Goal: Task Accomplishment & Management: Contribute content

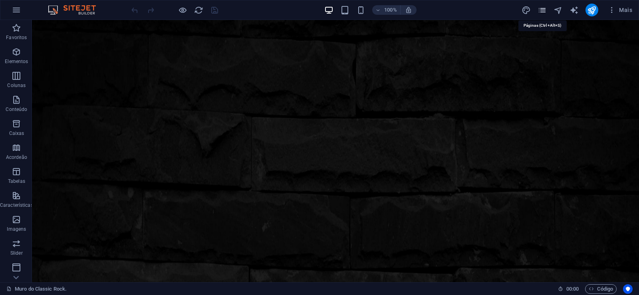
click at [543, 8] on icon "pages" at bounding box center [542, 10] width 9 height 9
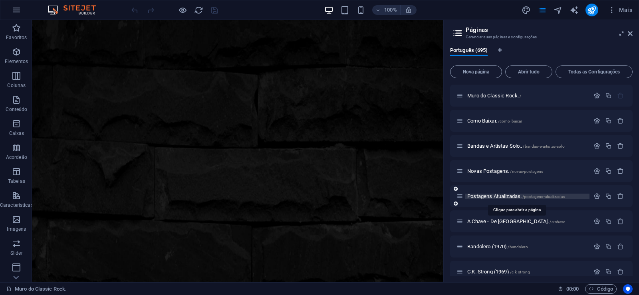
click at [490, 198] on span "Postagens Atualizadas. /postagens-atualizadas" at bounding box center [515, 196] width 97 height 6
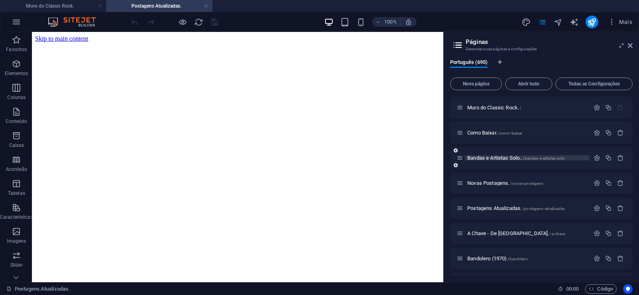
click at [486, 159] on span "Bandas e Artistas Solo.. /bandas-e-artistas-solo" at bounding box center [515, 158] width 97 height 6
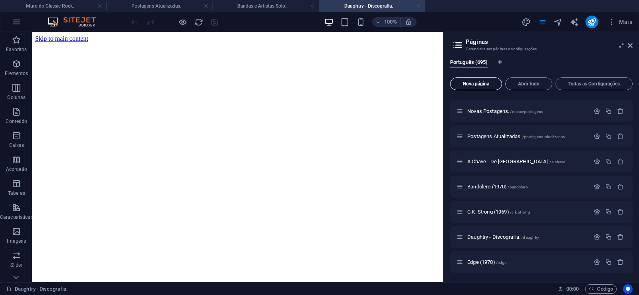
click at [478, 86] on span "Nova página" at bounding box center [476, 83] width 45 height 5
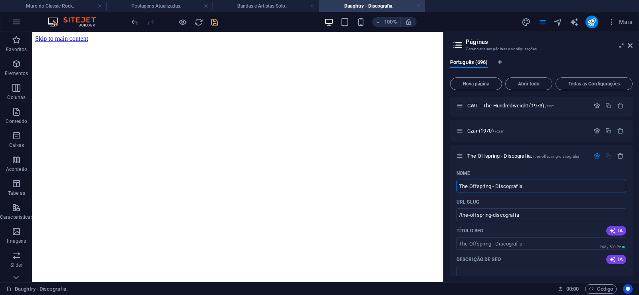
type input "The Offspring - Discografia."
type input "/the-offspring-discografia"
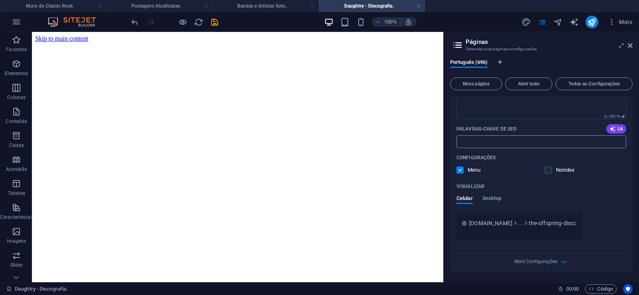
click at [486, 140] on input "Palavras-chave de SEO" at bounding box center [541, 141] width 170 height 13
paste input "The Offspring - Discografia. Download."
click at [464, 119] on textarea "Descrição de SEO" at bounding box center [541, 106] width 170 height 26
type input "The Offspring - Discografia. Download."
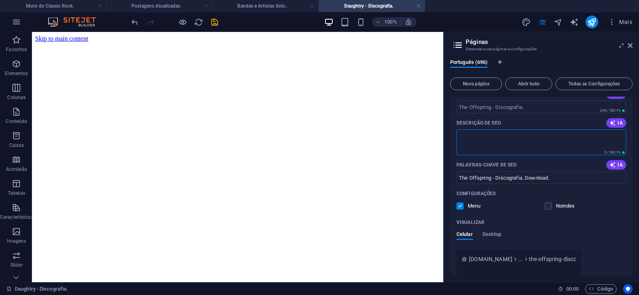
paste textarea "The Offspring (também conhecida como Offspring) é uma banda de punk rock dos [G…"
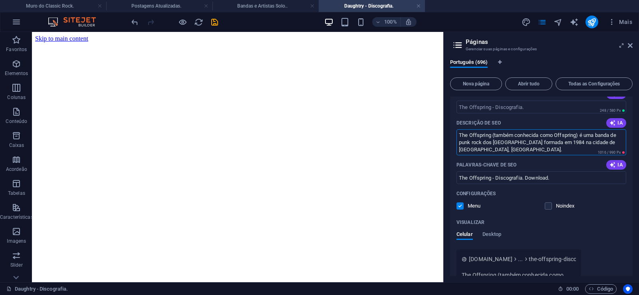
click at [574, 145] on textarea "The Offspring (também conhecida como Offspring) é uma banda de punk rock dos [G…" at bounding box center [541, 142] width 170 height 26
drag, startPoint x: 572, startPoint y: 143, endPoint x: 598, endPoint y: 161, distance: 31.6
click at [598, 155] on textarea "The Offspring (também conhecida como Offspring) é uma banda de punk rock dos [G…" at bounding box center [541, 142] width 170 height 26
type textarea "The Offspring (também conhecida como Offspring) é uma banda de punk rock dos [G…"
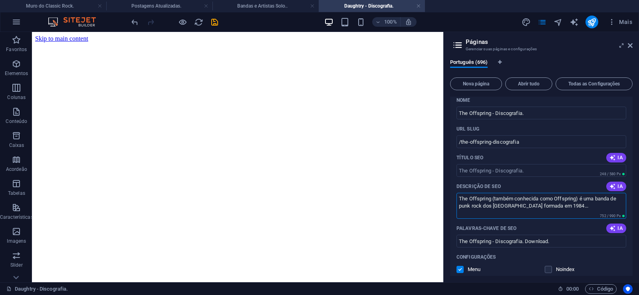
scroll to position [17503, 0]
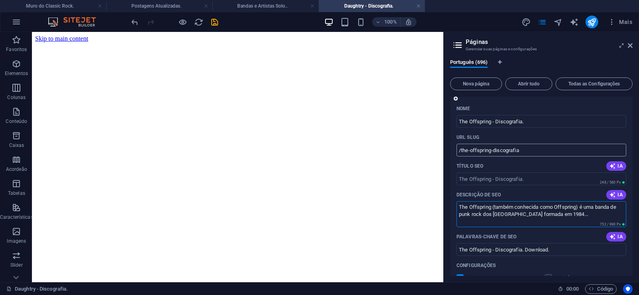
click at [488, 152] on input "/the-offspring-discografia" at bounding box center [541, 150] width 170 height 13
drag, startPoint x: 491, startPoint y: 152, endPoint x: 460, endPoint y: 157, distance: 30.7
click at [460, 157] on input "/the-offspring-discografia" at bounding box center [541, 150] width 170 height 13
click at [495, 153] on input "/the-offspring-discografia" at bounding box center [541, 150] width 170 height 13
drag, startPoint x: 491, startPoint y: 151, endPoint x: 538, endPoint y: 152, distance: 46.8
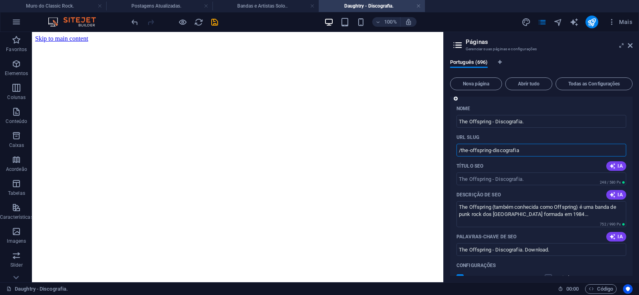
click at [538, 152] on input "/the-offspring-discografia" at bounding box center [541, 150] width 170 height 13
type input "/the-offspring"
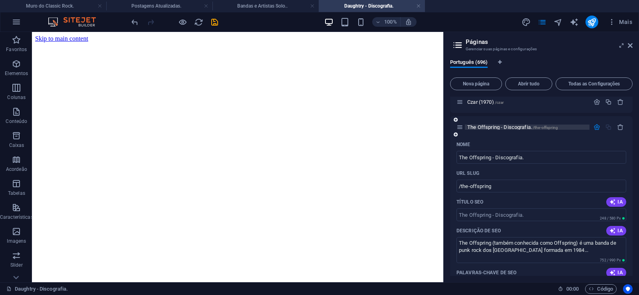
click at [489, 128] on span "The Offspring - Discografia. /the-offspring" at bounding box center [512, 127] width 91 height 6
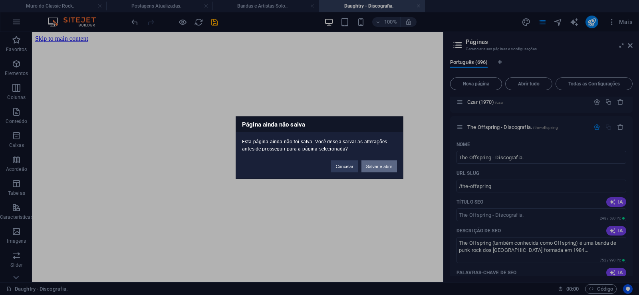
click at [376, 168] on button "Salvar e abrir" at bounding box center [379, 166] width 36 height 12
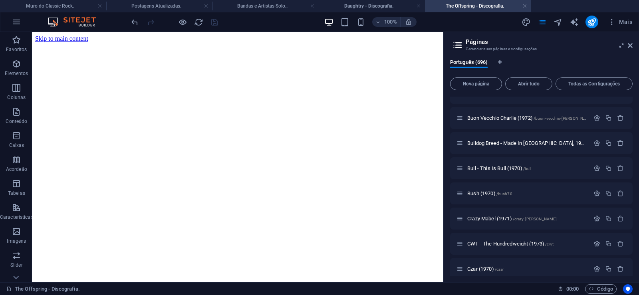
scroll to position [0, 0]
click at [349, 4] on h4 "Daughtry - Discografia." at bounding box center [372, 6] width 106 height 9
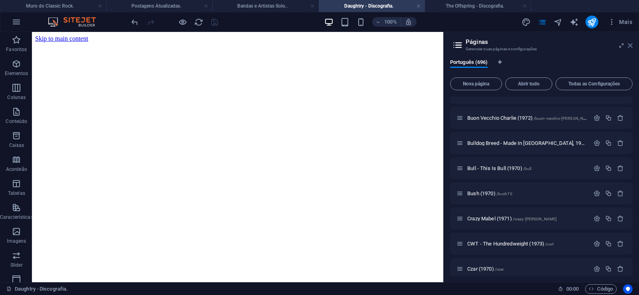
click at [629, 43] on icon at bounding box center [630, 45] width 5 height 6
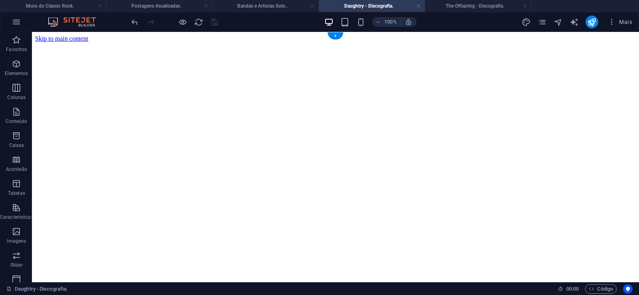
click figure
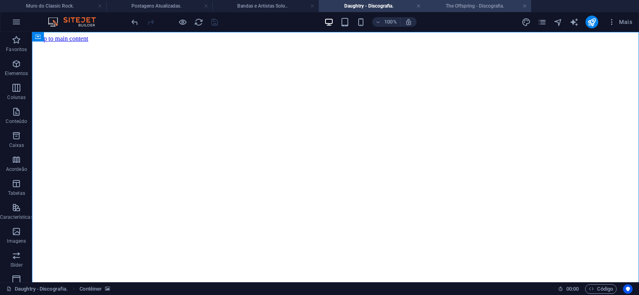
click at [468, 8] on h4 "The Offspring - Discografia." at bounding box center [478, 6] width 106 height 9
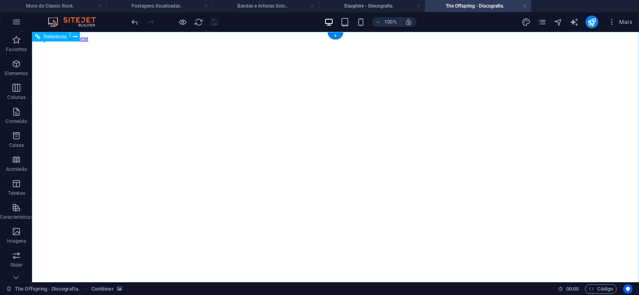
click at [48, 42] on figure at bounding box center [335, 42] width 601 height 0
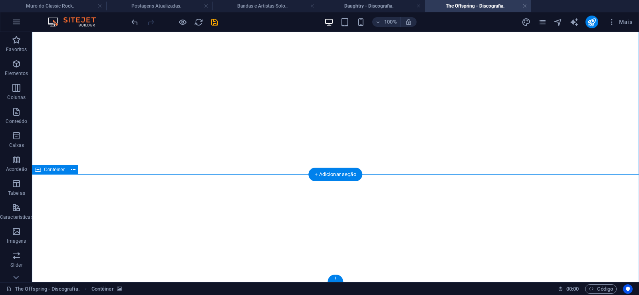
click div "Solte o conteúdo aqui ou Adicionar elementos Colar área de transferência"
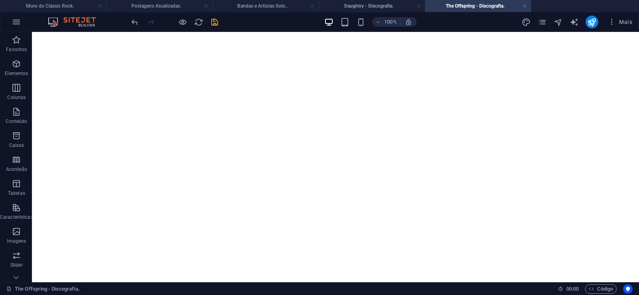
scroll to position [0, 0]
drag, startPoint x: 604, startPoint y: 242, endPoint x: 597, endPoint y: 25, distance: 217.4
click figure
click div "Daughtry - Discografia."
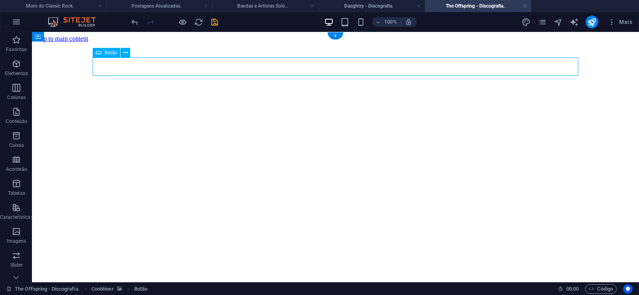
click div "Daughtry - Discografia."
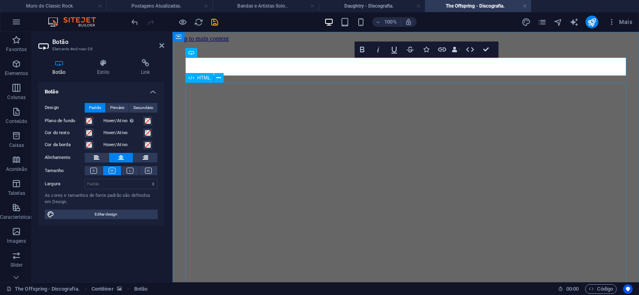
scroll to position [0, 6]
click div "Daughtry é uma banda norte-americana de rock liderada pelo ex-participante do p…"
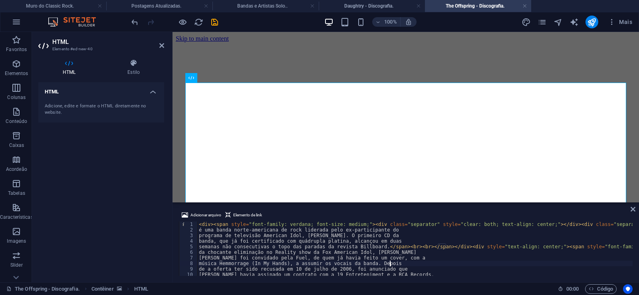
type textarea "música Hemmorrage (In My Hands), a assumir os vocais da banda. Depois"
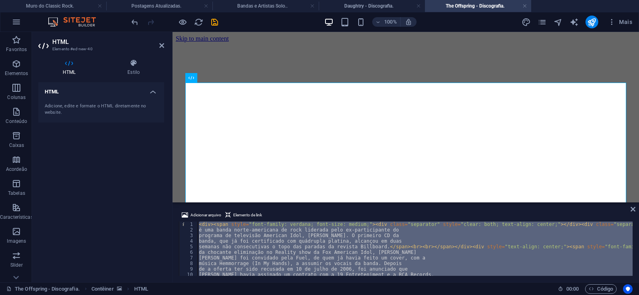
scroll to position [0, 26544]
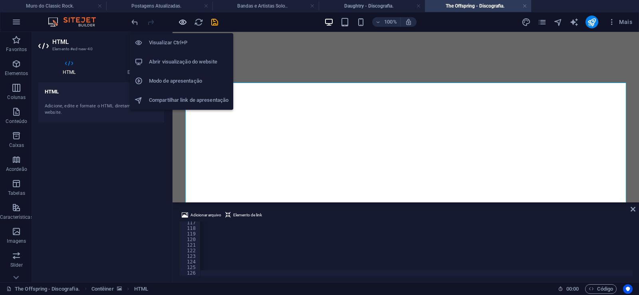
click at [180, 23] on icon "button" at bounding box center [182, 22] width 9 height 9
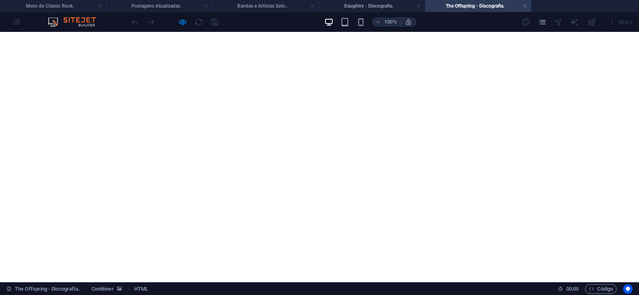
scroll to position [5897, 0]
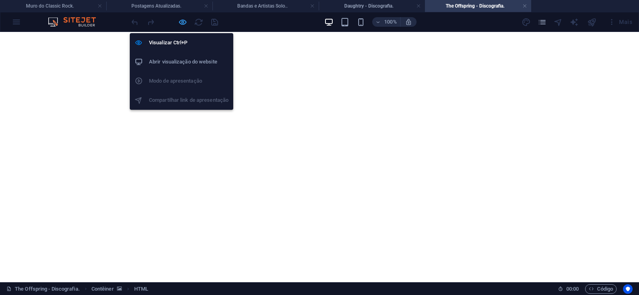
click at [181, 23] on icon "button" at bounding box center [182, 22] width 9 height 9
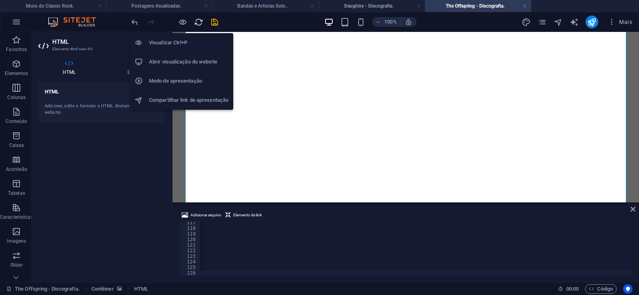
scroll to position [0, 26515]
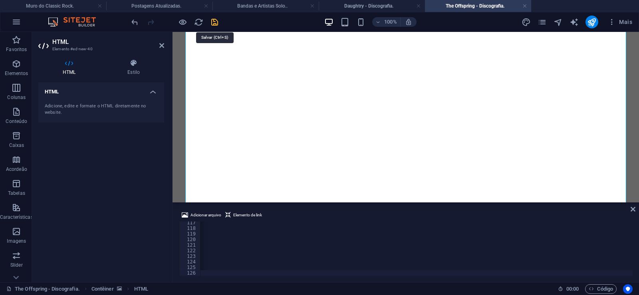
click at [213, 26] on icon "save" at bounding box center [214, 22] width 9 height 9
click at [524, 8] on link at bounding box center [524, 6] width 5 height 8
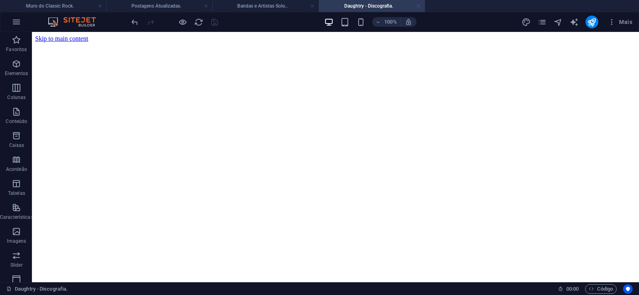
click at [419, 5] on link at bounding box center [418, 6] width 5 height 8
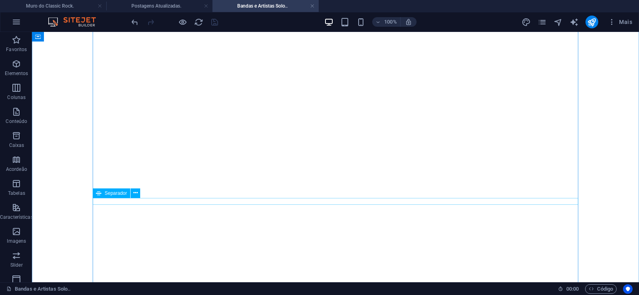
scroll to position [16174, 0]
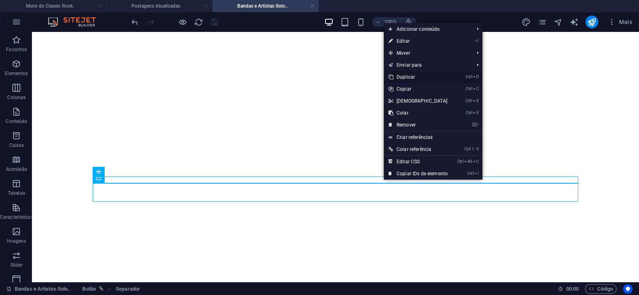
click at [407, 75] on link "Ctrl D Duplicar" at bounding box center [418, 77] width 69 height 12
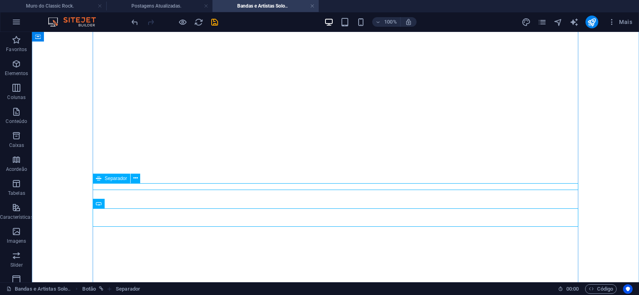
scroll to position [16174, 0]
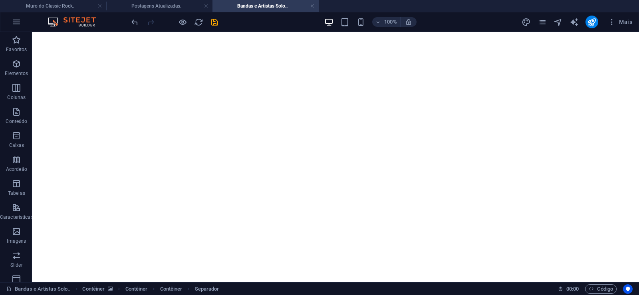
drag, startPoint x: 375, startPoint y: 187, endPoint x: 373, endPoint y: 202, distance: 14.6
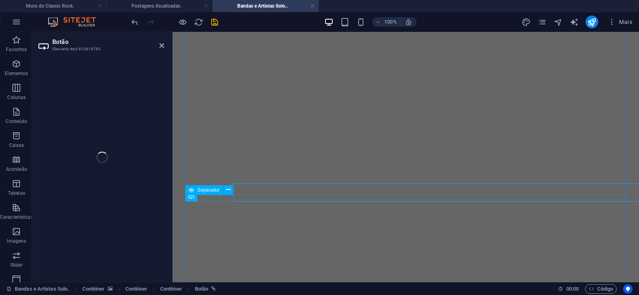
select select "px"
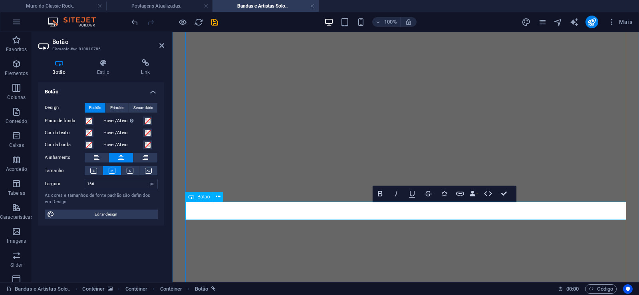
scroll to position [16174, 0]
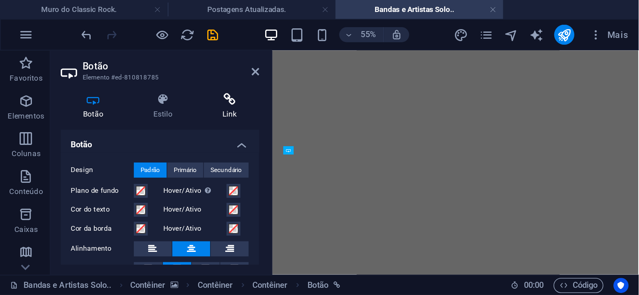
scroll to position [15999, 0]
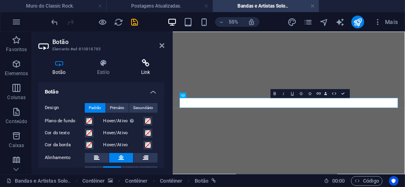
click at [144, 67] on icon at bounding box center [146, 63] width 38 height 8
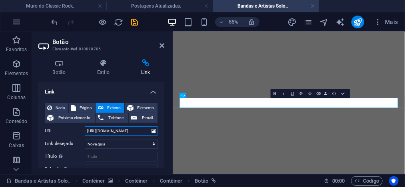
click at [119, 131] on input "[URL][DOMAIN_NAME]" at bounding box center [121, 131] width 73 height 10
drag, startPoint x: 117, startPoint y: 131, endPoint x: 145, endPoint y: 130, distance: 28.4
click at [145, 130] on input "[URL][DOMAIN_NAME]" at bounding box center [121, 131] width 73 height 10
paste input "the-offspring"
drag, startPoint x: 145, startPoint y: 131, endPoint x: 73, endPoint y: 131, distance: 71.9
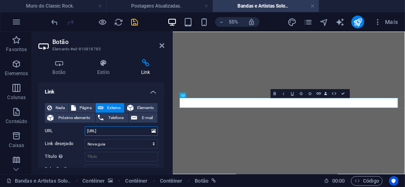
click at [85, 131] on input "[URL]" at bounding box center [121, 131] width 73 height 10
click at [109, 135] on input "[URL]" at bounding box center [121, 131] width 73 height 10
click at [117, 130] on input "[URL]" at bounding box center [121, 131] width 73 height 10
drag, startPoint x: 146, startPoint y: 130, endPoint x: 68, endPoint y: 132, distance: 77.5
click at [85, 132] on input "[URL][DOMAIN_NAME]" at bounding box center [121, 131] width 73 height 10
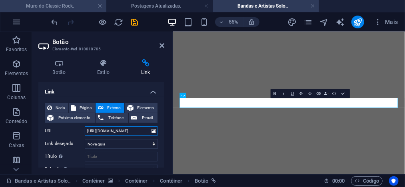
type input "[URL][DOMAIN_NAME]"
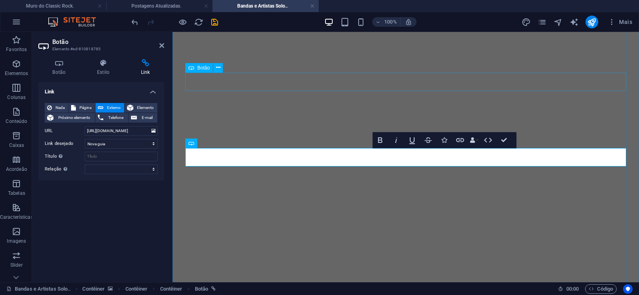
scroll to position [16228, 0]
click at [211, 22] on icon "save" at bounding box center [214, 22] width 9 height 9
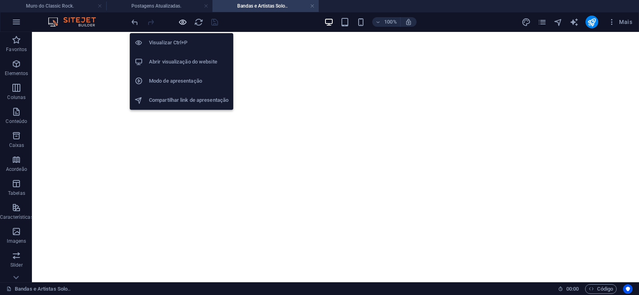
click at [184, 21] on icon "button" at bounding box center [182, 22] width 9 height 9
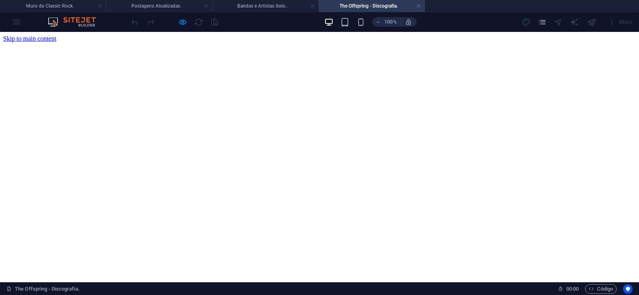
scroll to position [0, 0]
click at [421, 6] on h4 "The Offspring - Discografia." at bounding box center [372, 6] width 106 height 9
click at [417, 7] on link at bounding box center [418, 6] width 5 height 8
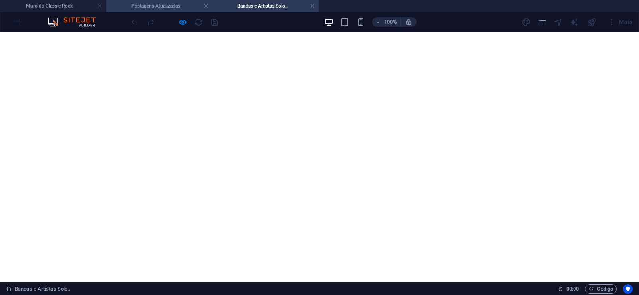
click at [185, 3] on h4 "Postagens Atualizadas." at bounding box center [159, 6] width 106 height 9
click at [245, 8] on h4 "Bandas e Artistas Solo.." at bounding box center [265, 6] width 106 height 9
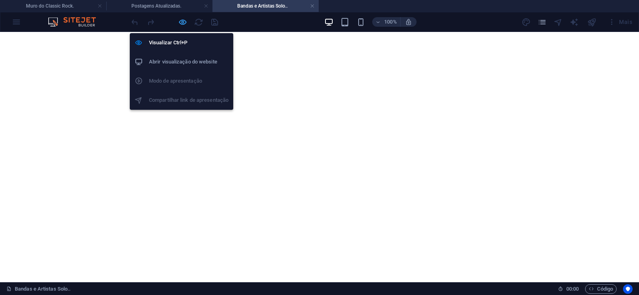
click at [187, 21] on icon "button" at bounding box center [182, 22] width 9 height 9
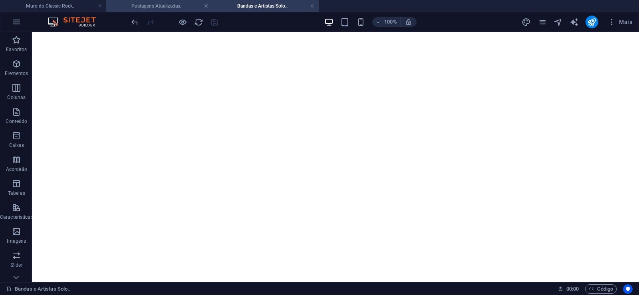
click at [155, 9] on h4 "Postagens Atualizadas." at bounding box center [159, 6] width 106 height 9
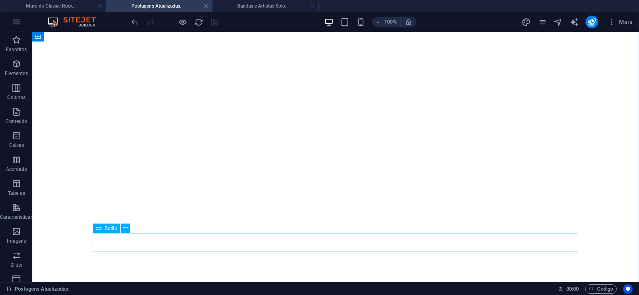
scroll to position [570, 0]
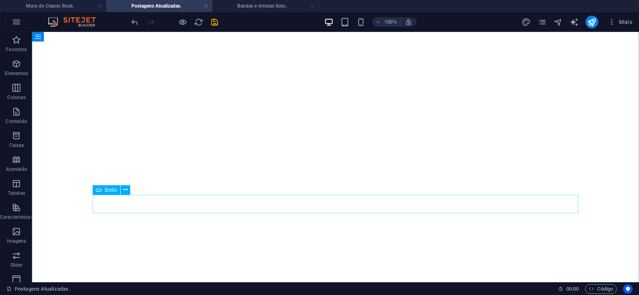
scroll to position [191, 0]
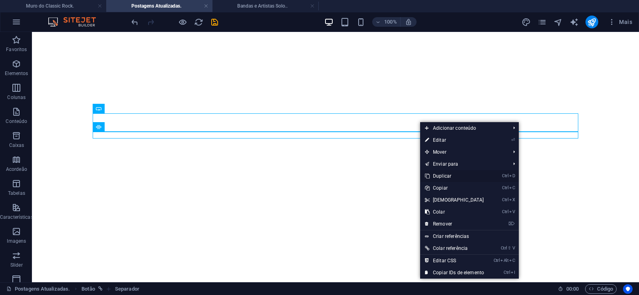
click at [437, 177] on link "Ctrl D Duplicar" at bounding box center [454, 176] width 69 height 12
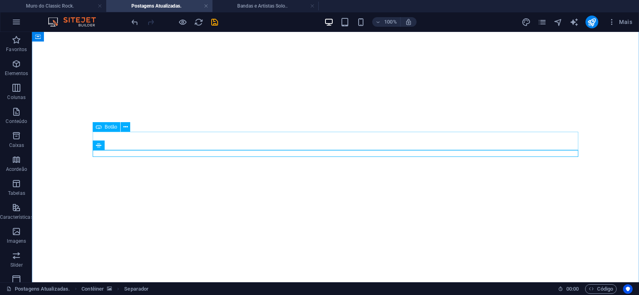
drag, startPoint x: 407, startPoint y: 151, endPoint x: 400, endPoint y: 135, distance: 17.9
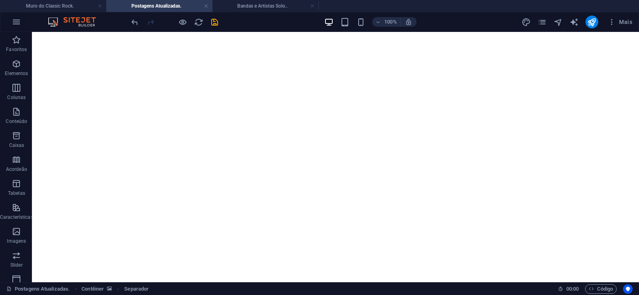
drag, startPoint x: 411, startPoint y: 153, endPoint x: 407, endPoint y: 141, distance: 13.5
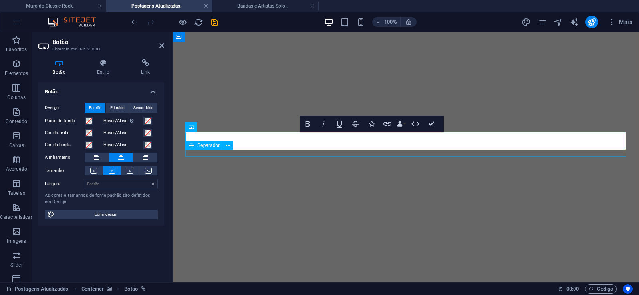
scroll to position [188, 7]
click at [143, 66] on icon at bounding box center [146, 63] width 38 height 8
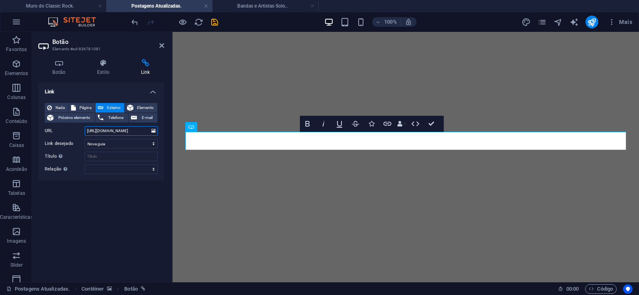
drag, startPoint x: 137, startPoint y: 131, endPoint x: 30, endPoint y: 128, distance: 106.7
click at [85, 128] on input "[URL][DOMAIN_NAME]" at bounding box center [121, 131] width 73 height 10
paste input "offspring"
type input "[URL][DOMAIN_NAME]"
click at [214, 21] on icon "save" at bounding box center [214, 22] width 9 height 9
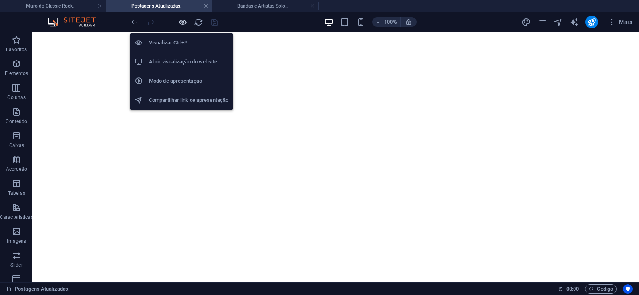
click at [182, 23] on icon "button" at bounding box center [182, 22] width 9 height 9
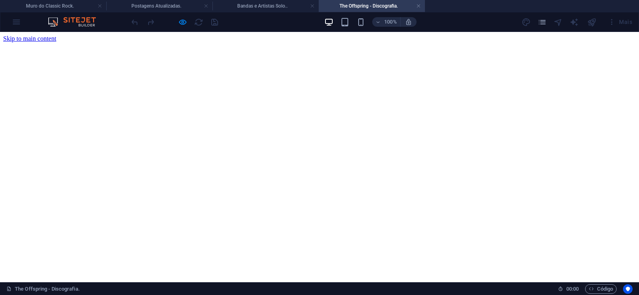
scroll to position [0, 0]
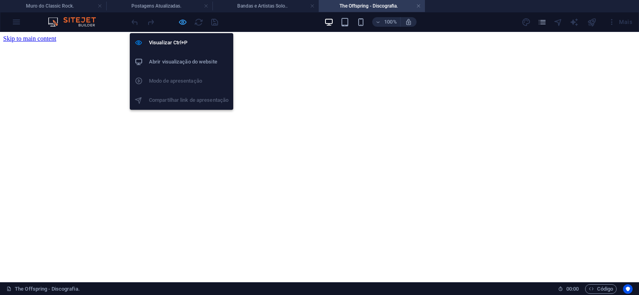
click at [179, 20] on icon "button" at bounding box center [182, 22] width 9 height 9
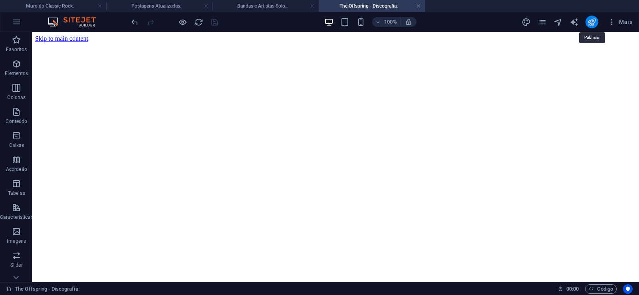
click at [588, 23] on icon "publish" at bounding box center [591, 22] width 9 height 9
